Goal: Information Seeking & Learning: Learn about a topic

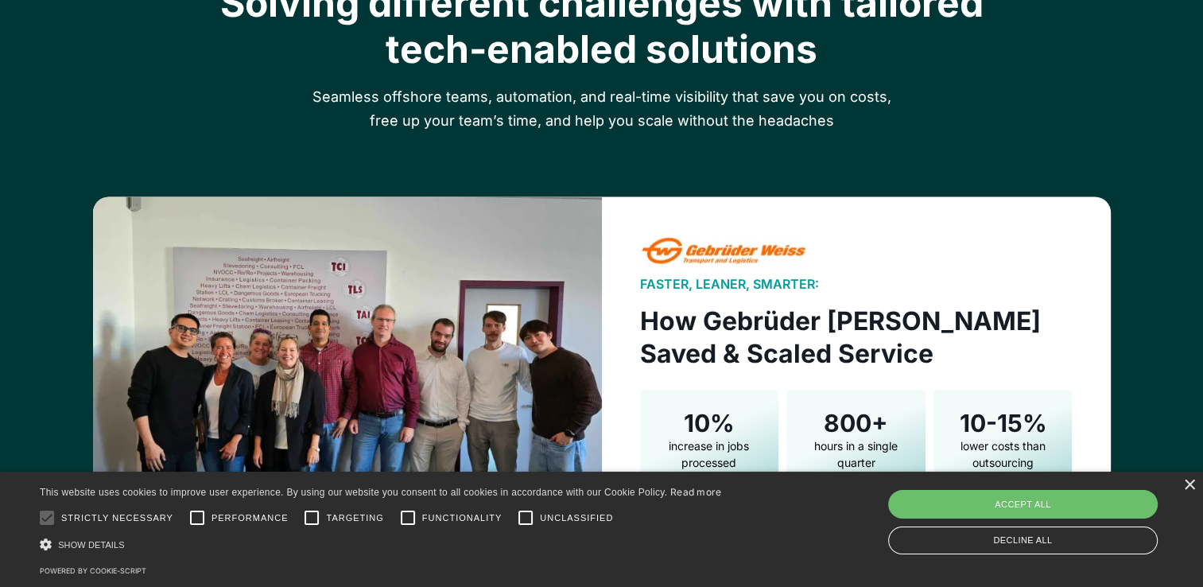
scroll to position [2624, 0]
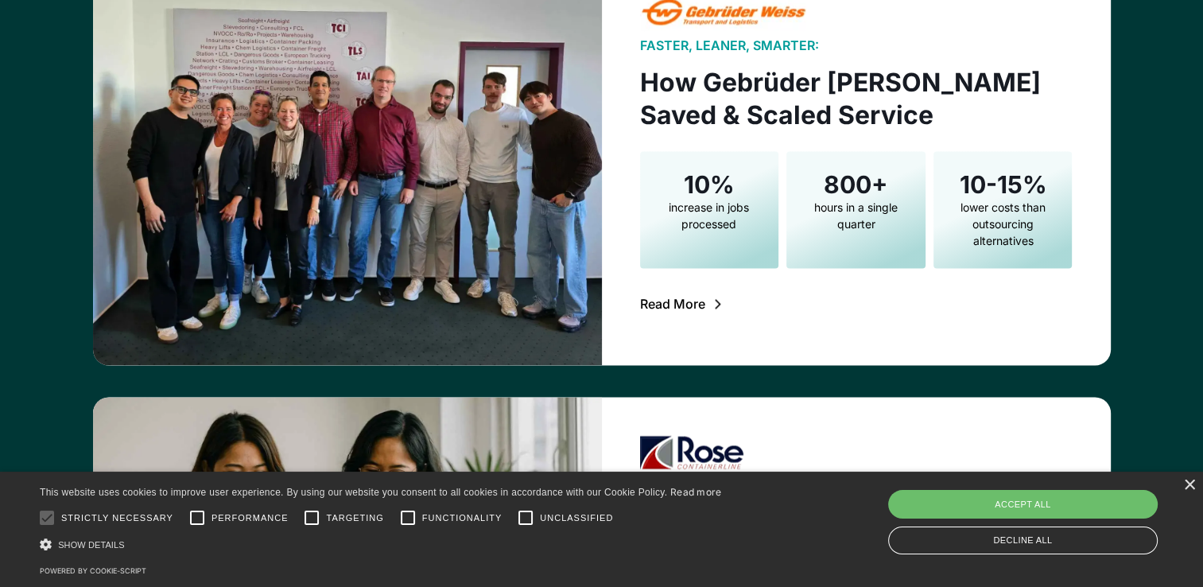
click at [693, 306] on div "Read More" at bounding box center [672, 303] width 65 height 13
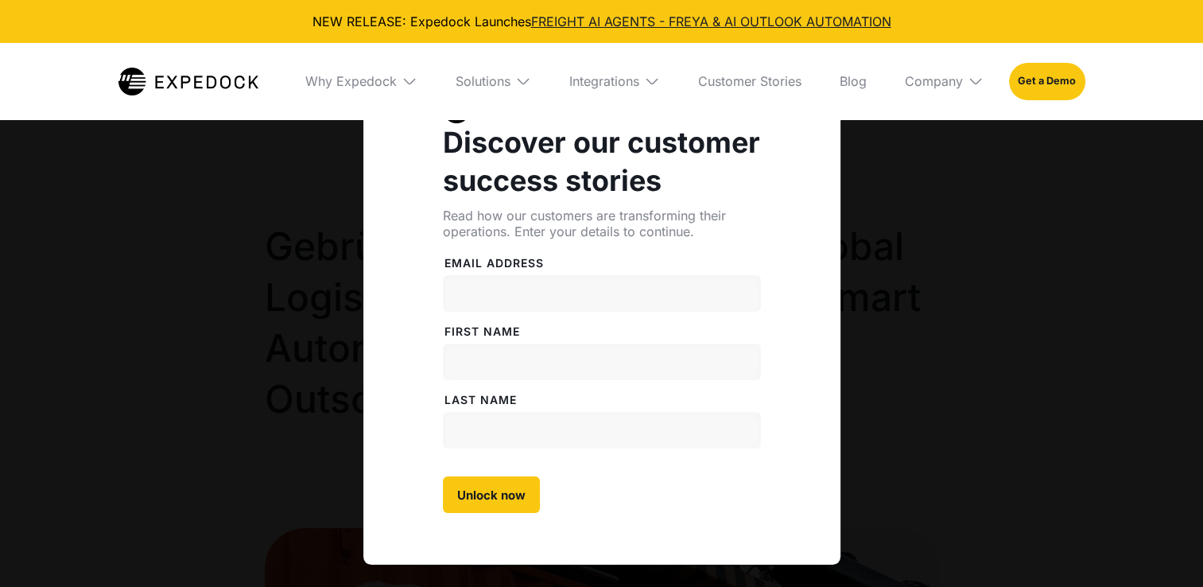
select select
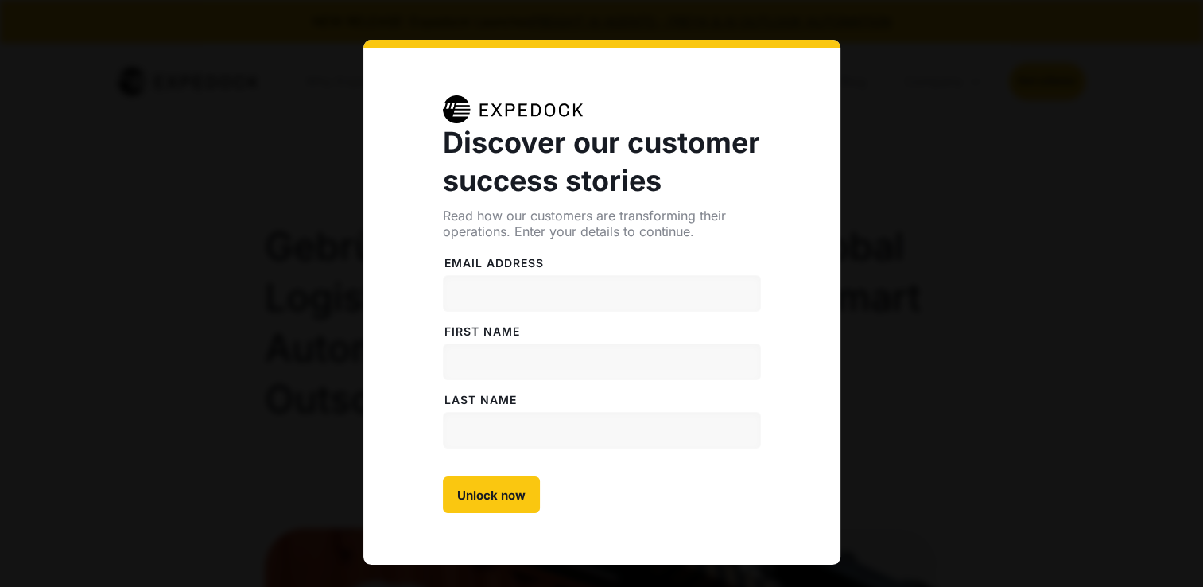
click at [982, 215] on div "Discover our customer success stories Read how our customers are transforming t…" at bounding box center [601, 342] width 1203 height 684
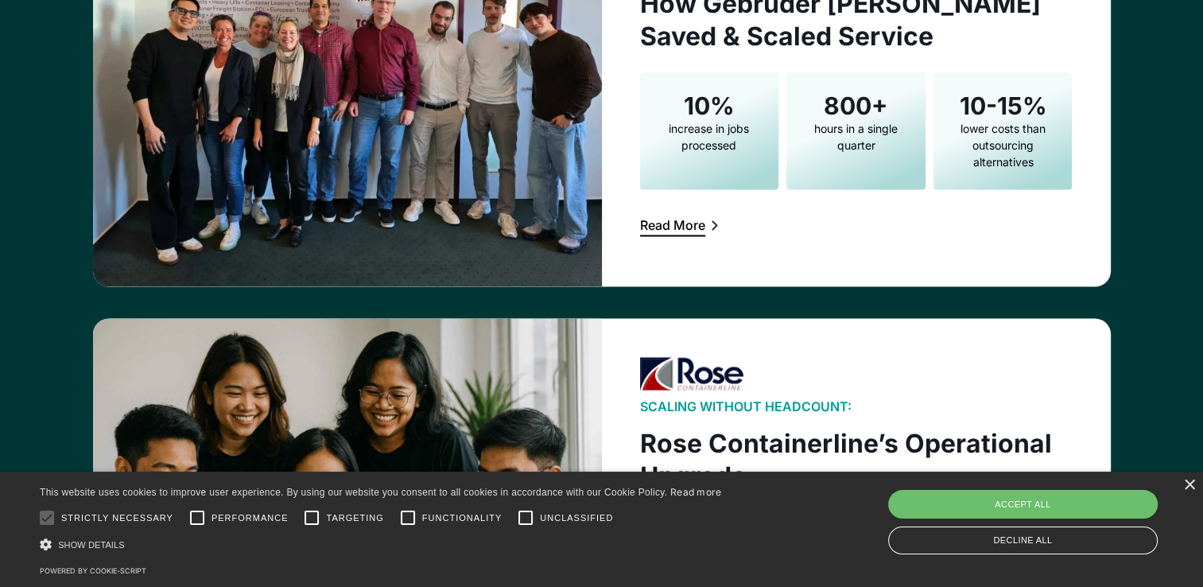
scroll to position [2941, 0]
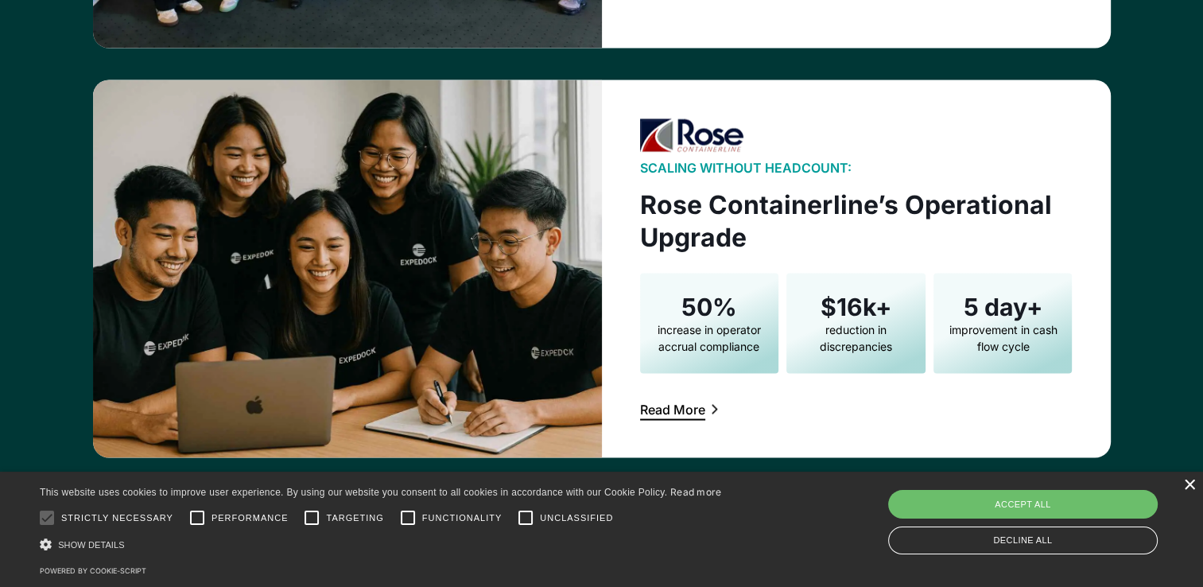
click at [1186, 485] on div "×" at bounding box center [1189, 485] width 12 height 12
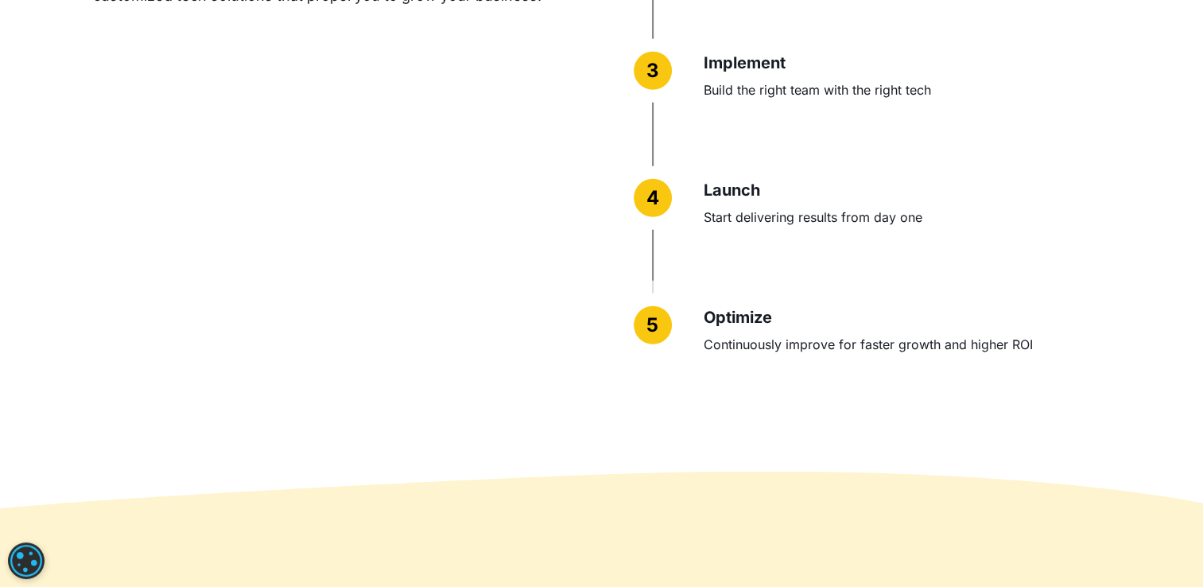
scroll to position [3896, 0]
